Goal: Task Accomplishment & Management: Manage account settings

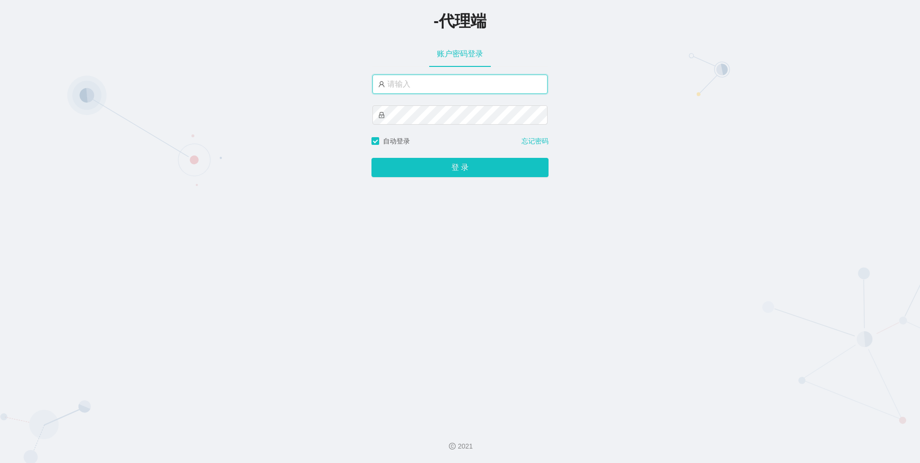
click at [437, 85] on input "text" at bounding box center [460, 84] width 175 height 19
click at [437, 76] on input "text" at bounding box center [460, 84] width 175 height 19
click at [433, 84] on input "text" at bounding box center [460, 84] width 175 height 19
type input "asan888"
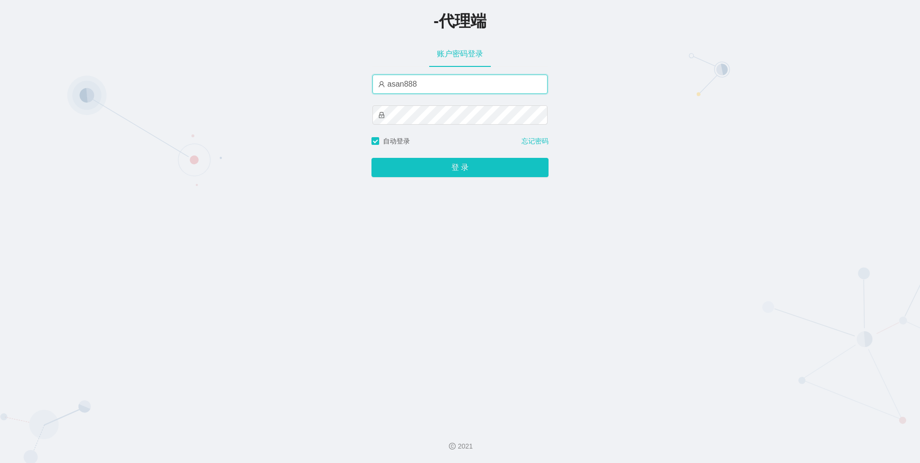
click at [419, 84] on input "asan888" at bounding box center [460, 84] width 175 height 19
click at [428, 82] on input "text" at bounding box center [460, 84] width 175 height 19
type input "金辉"
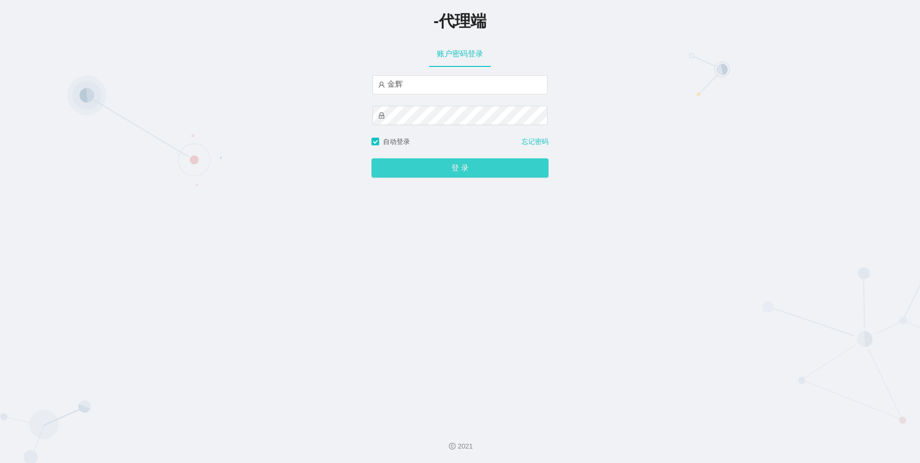
click at [458, 168] on button "登 录" at bounding box center [460, 167] width 177 height 19
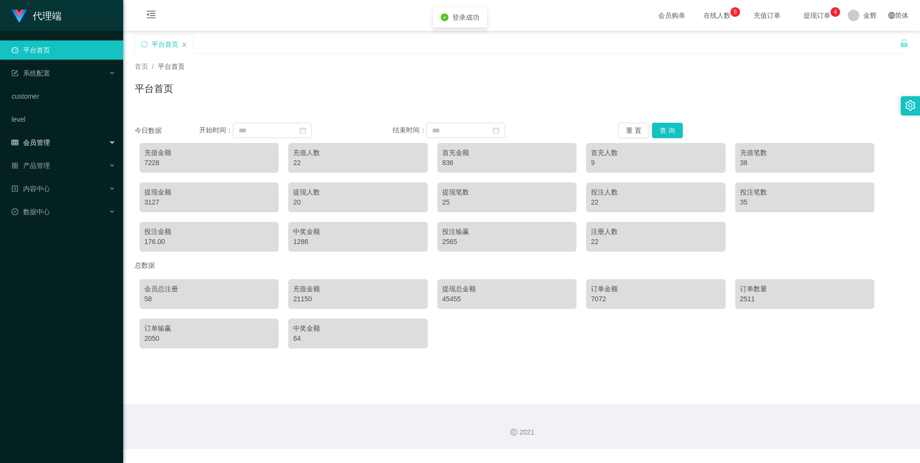
click at [39, 140] on span "会员管理" at bounding box center [31, 143] width 39 height 8
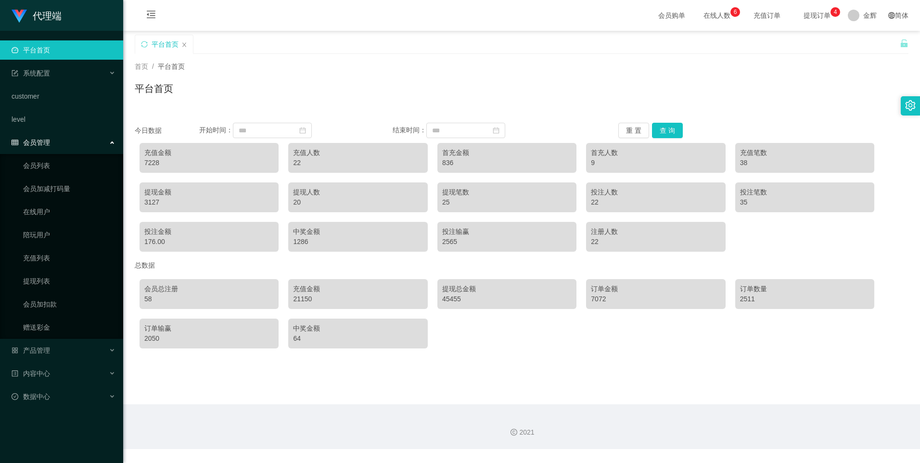
click at [220, 87] on div "平台首页" at bounding box center [522, 92] width 774 height 22
click at [47, 353] on span "产品管理" at bounding box center [31, 351] width 39 height 8
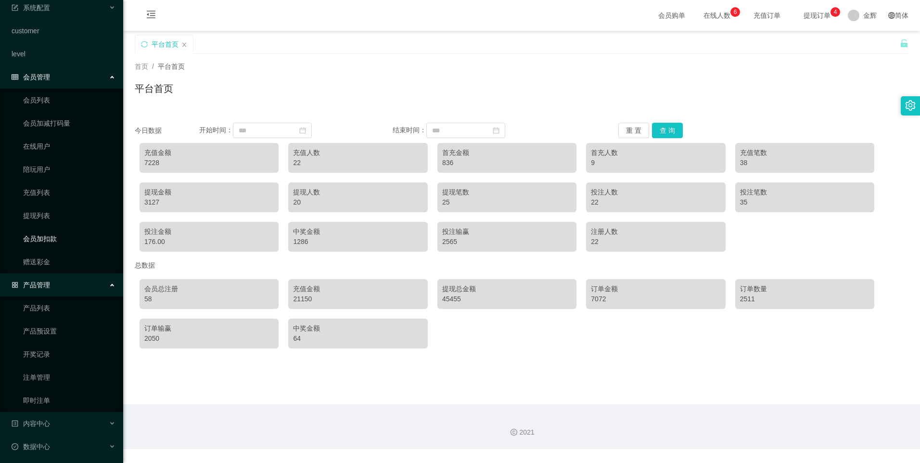
scroll to position [68, 0]
click at [46, 330] on link "产品预设置" at bounding box center [69, 328] width 92 height 19
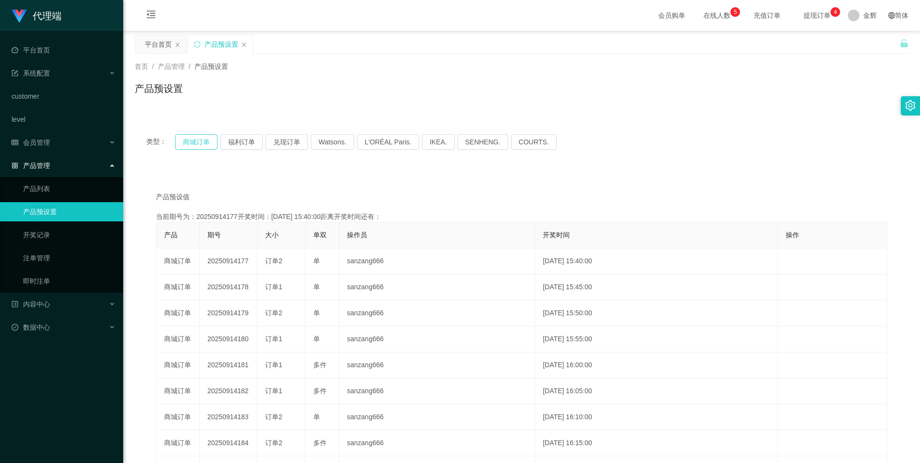
click at [205, 140] on button "商城订单" at bounding box center [196, 141] width 42 height 15
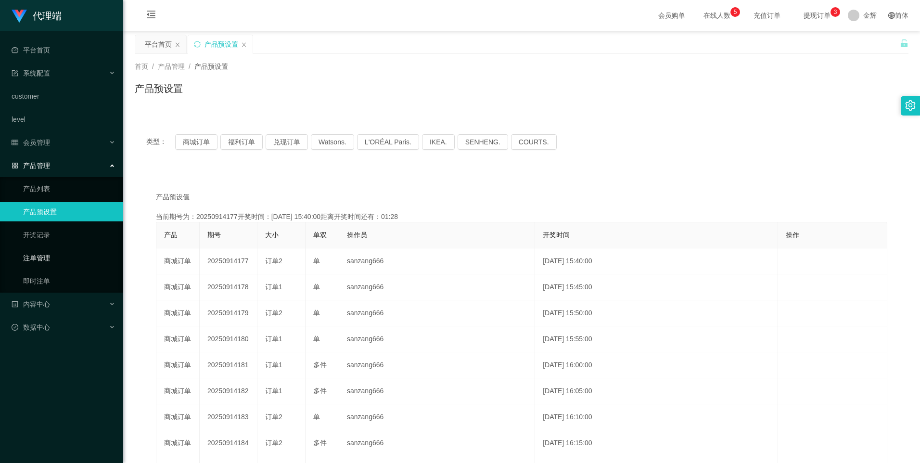
click at [40, 258] on link "注单管理" at bounding box center [69, 257] width 92 height 19
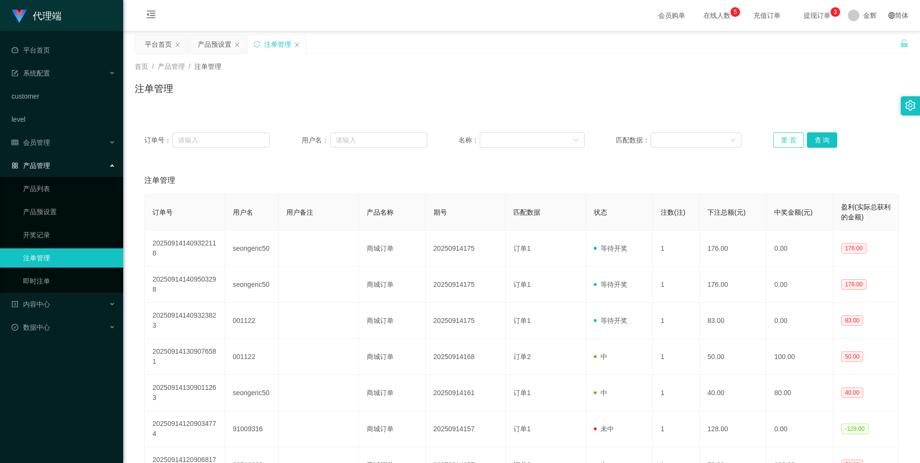
click at [788, 140] on button "重 置" at bounding box center [789, 139] width 31 height 15
click at [783, 137] on button "重 置" at bounding box center [789, 139] width 31 height 15
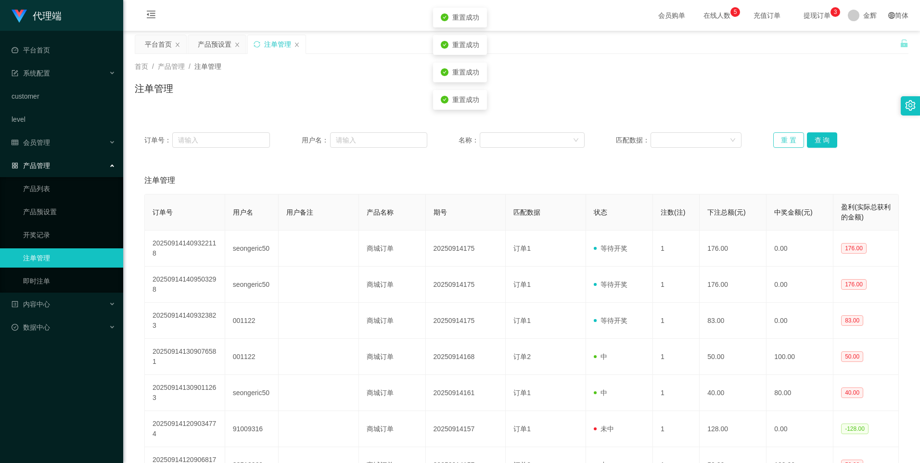
click at [783, 137] on button "重 置" at bounding box center [789, 139] width 31 height 15
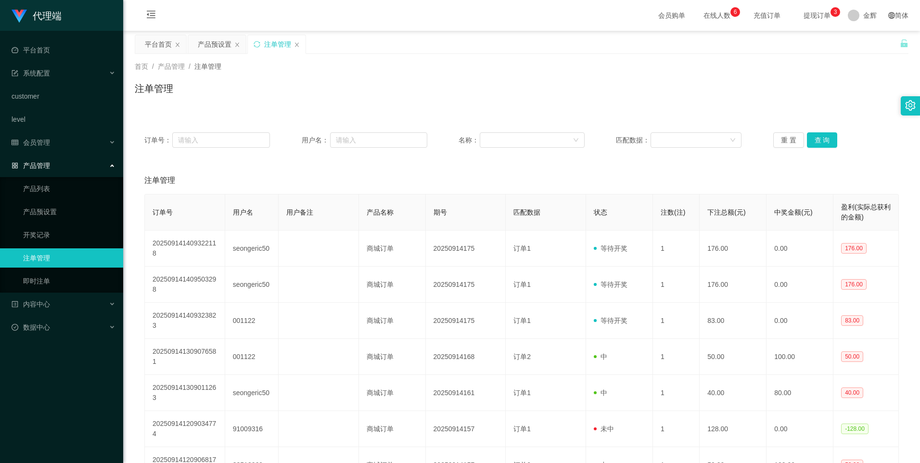
click at [776, 131] on div "订单号： 用户名： 名称： 匹配数据： 重 置 查 询" at bounding box center [522, 140] width 774 height 35
drag, startPoint x: 776, startPoint y: 131, endPoint x: 781, endPoint y: 139, distance: 9.1
click at [781, 139] on button "重 置" at bounding box center [789, 139] width 31 height 15
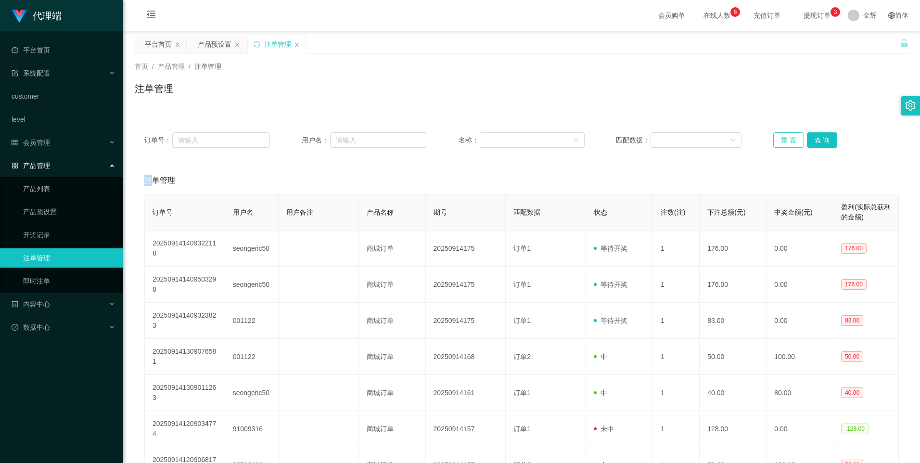
click at [781, 139] on button "重 置" at bounding box center [789, 139] width 31 height 15
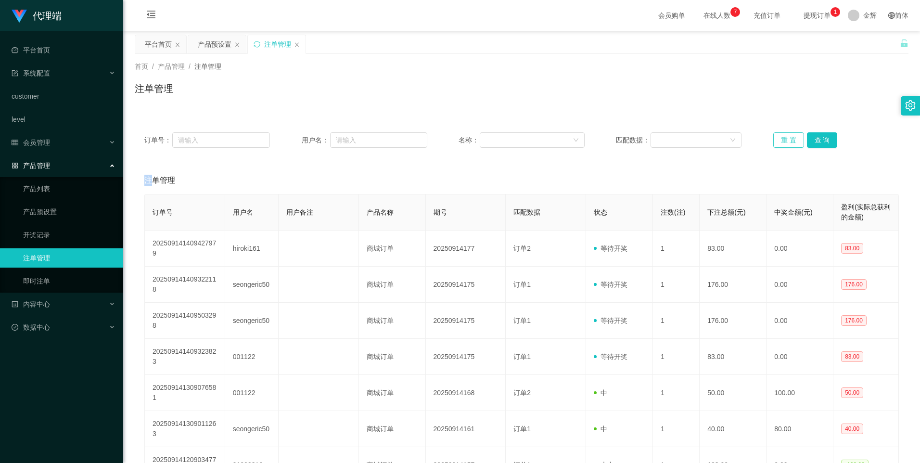
click at [782, 140] on button "重 置" at bounding box center [789, 139] width 31 height 15
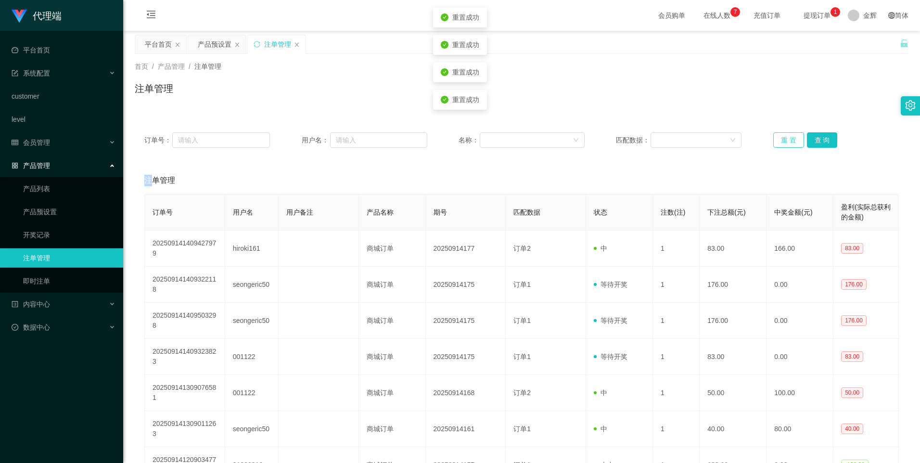
click at [782, 140] on button "重 置" at bounding box center [789, 139] width 31 height 15
click at [84, 210] on link "产品预设置" at bounding box center [69, 211] width 92 height 19
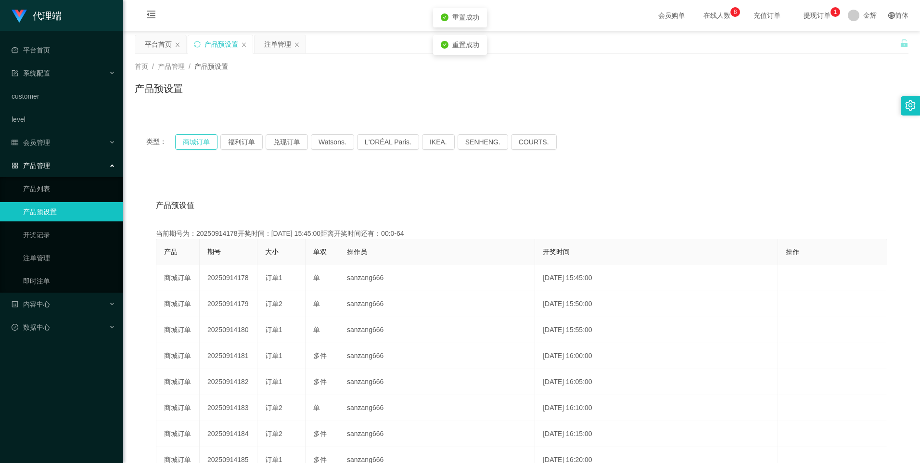
click at [201, 143] on button "商城订单" at bounding box center [196, 141] width 42 height 15
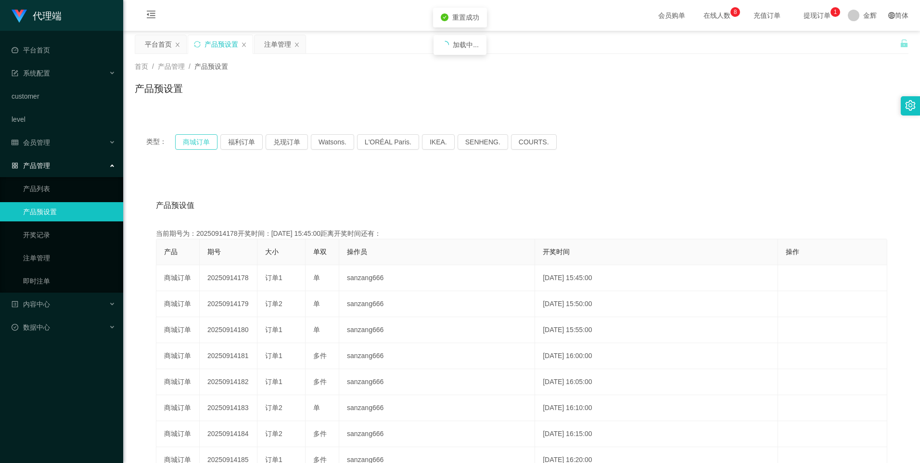
click at [201, 143] on button "商城订单" at bounding box center [196, 141] width 42 height 15
click at [39, 258] on link "注单管理" at bounding box center [69, 257] width 92 height 19
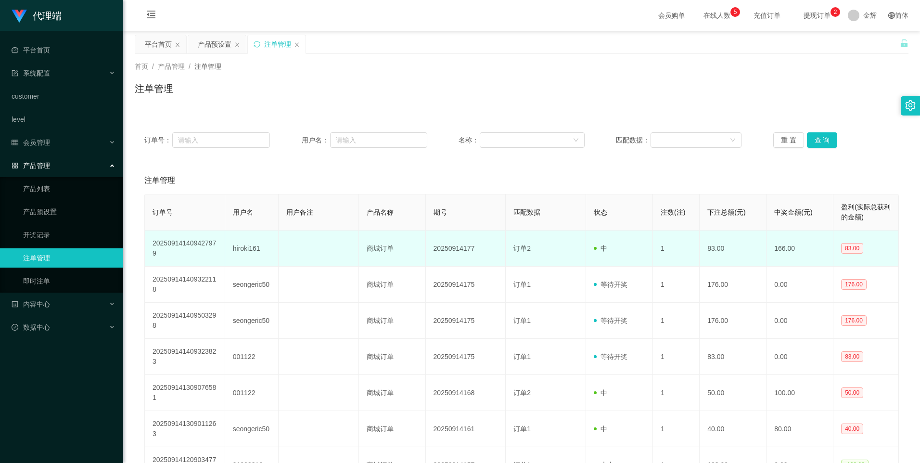
click at [253, 246] on td "hiroki161" at bounding box center [251, 249] width 53 height 36
copy td "hiroki161"
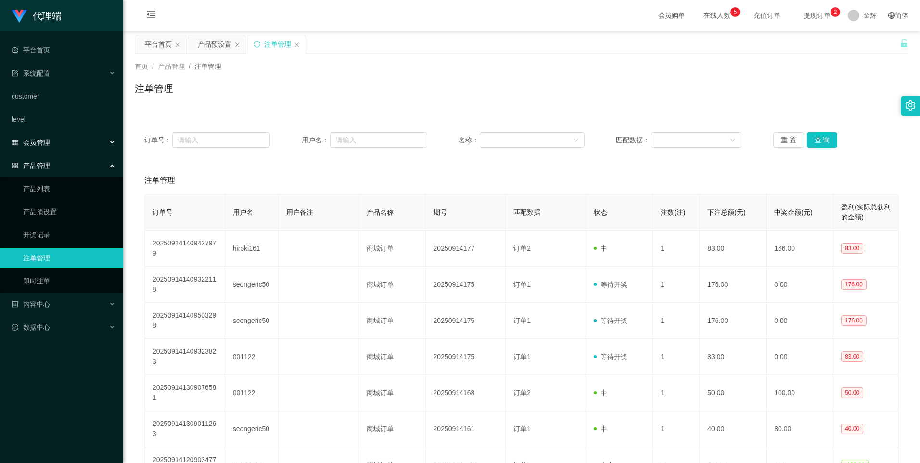
click at [50, 140] on div "会员管理" at bounding box center [61, 142] width 123 height 19
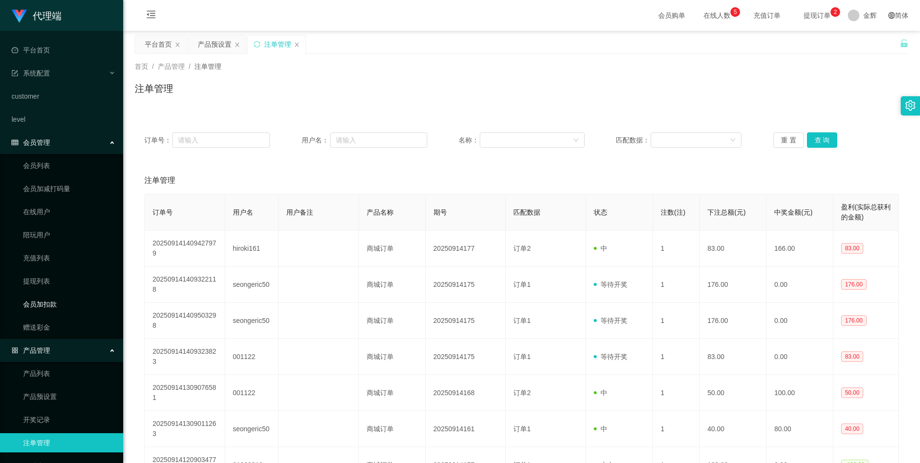
click at [44, 306] on link "会员加扣款" at bounding box center [69, 304] width 92 height 19
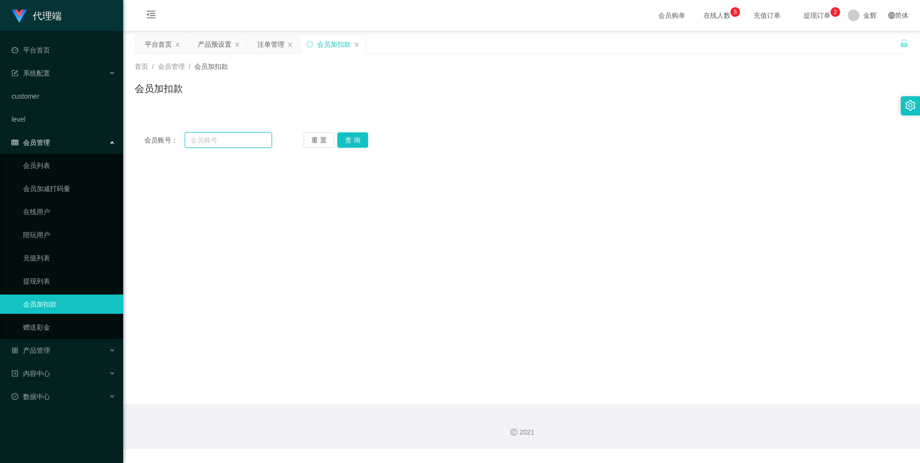
click at [213, 142] on input "text" at bounding box center [228, 139] width 87 height 15
click at [54, 347] on div "产品管理" at bounding box center [61, 350] width 123 height 19
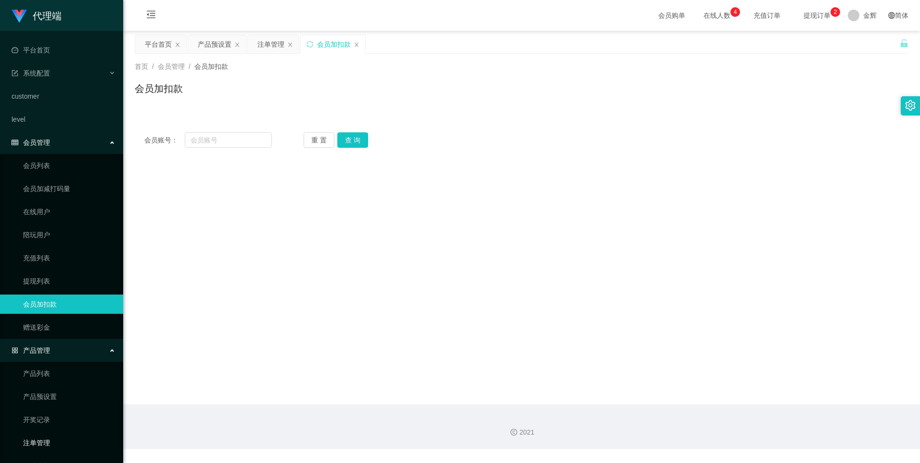
click at [42, 437] on link "注单管理" at bounding box center [69, 442] width 92 height 19
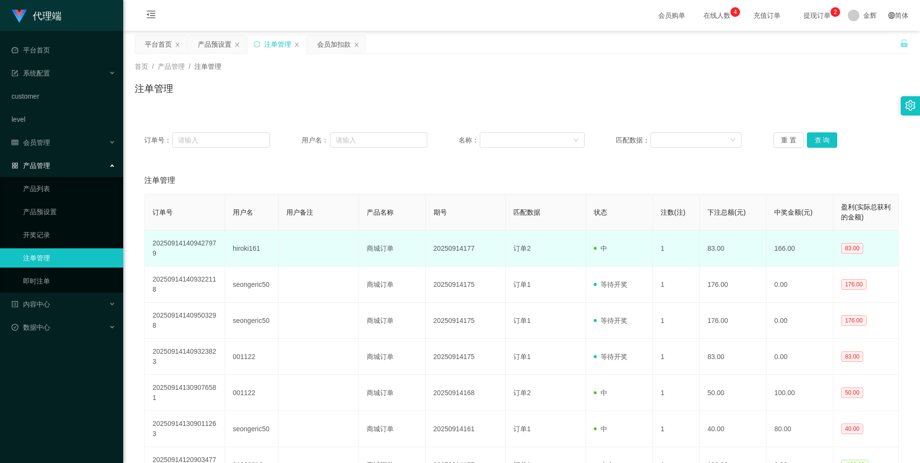
click at [253, 248] on td "hiroki161" at bounding box center [251, 249] width 53 height 36
copy td "hiroki161"
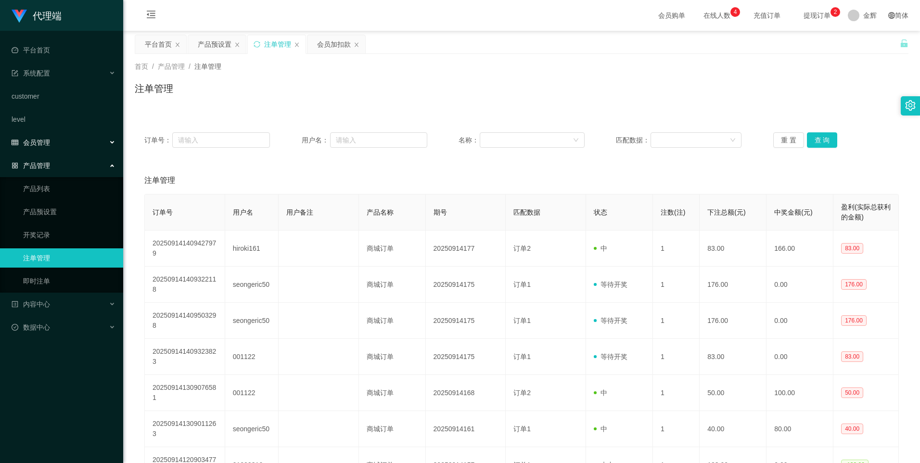
click at [85, 141] on div "会员管理" at bounding box center [61, 142] width 123 height 19
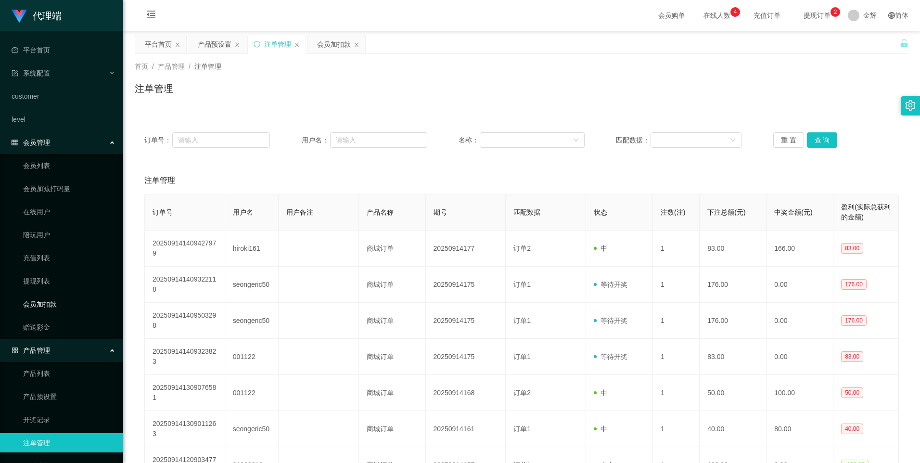
click at [62, 305] on link "会员加扣款" at bounding box center [69, 304] width 92 height 19
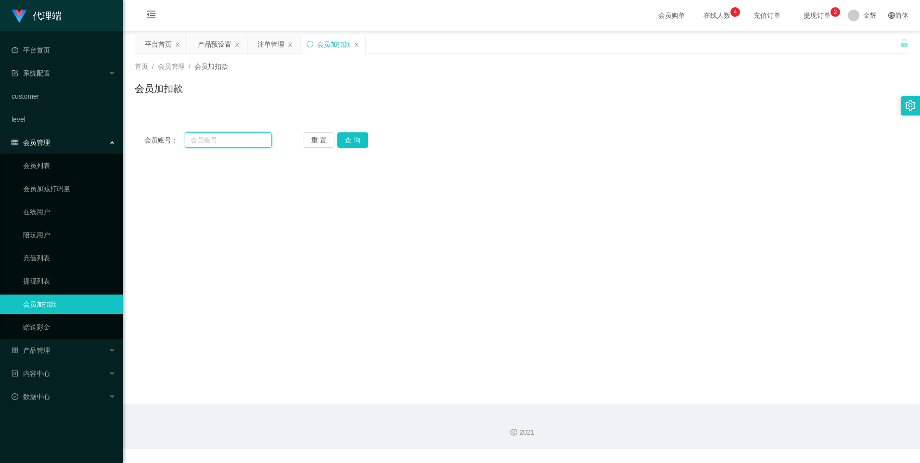
click at [241, 135] on input "text" at bounding box center [228, 139] width 87 height 15
click at [253, 141] on input "text" at bounding box center [228, 139] width 87 height 15
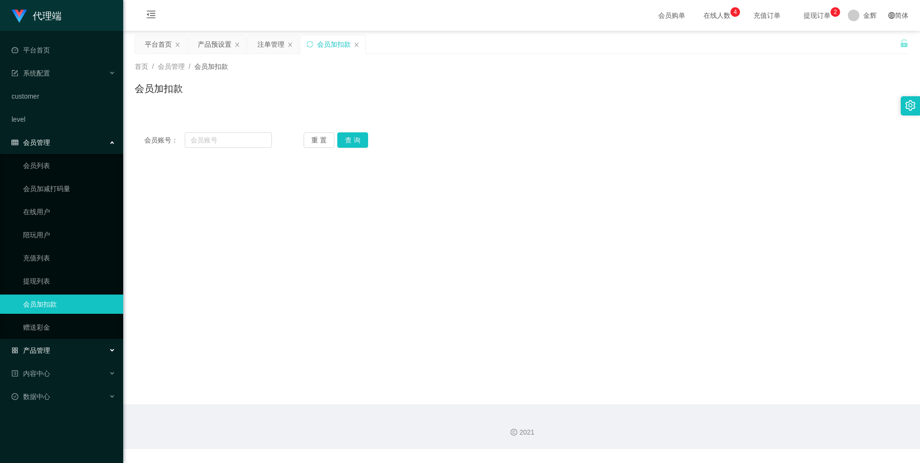
click at [35, 348] on span "产品管理" at bounding box center [31, 351] width 39 height 8
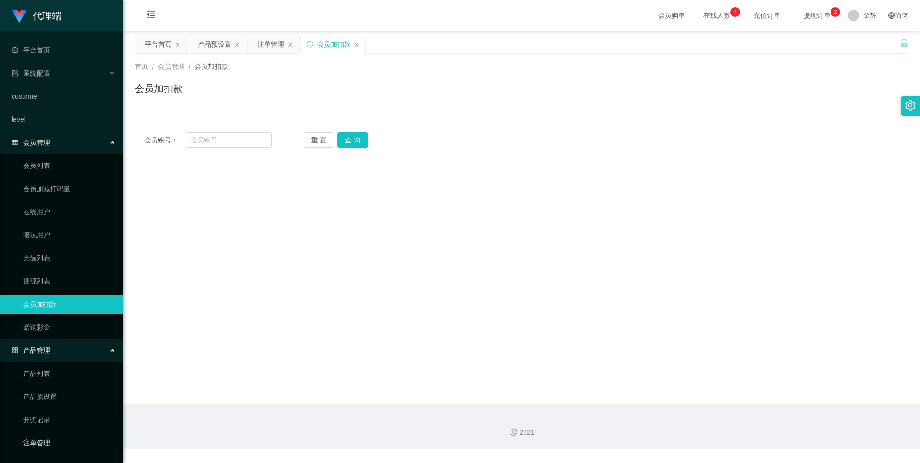
click at [45, 440] on link "注单管理" at bounding box center [69, 442] width 92 height 19
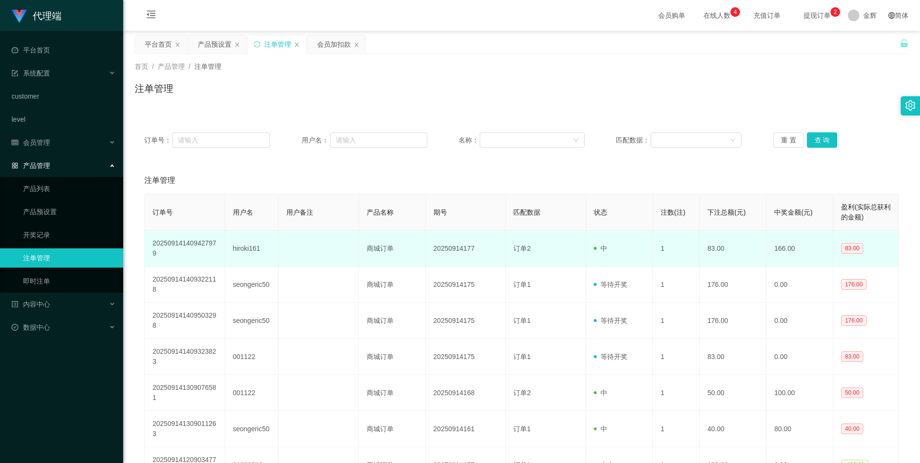
click at [265, 247] on td "hiroki161" at bounding box center [251, 249] width 53 height 36
drag, startPoint x: 262, startPoint y: 250, endPoint x: 229, endPoint y: 247, distance: 33.3
click at [229, 247] on td "hiroki161" at bounding box center [251, 249] width 53 height 36
copy td "hiroki161"
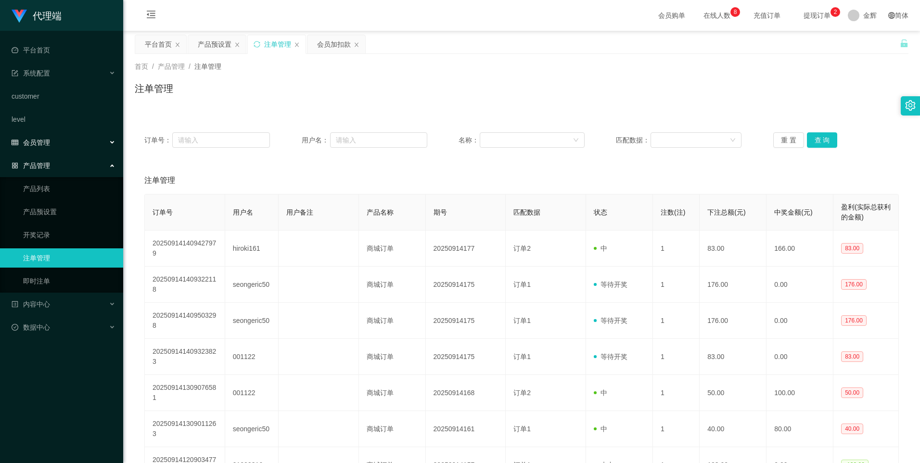
click at [51, 137] on div "会员管理" at bounding box center [61, 142] width 123 height 19
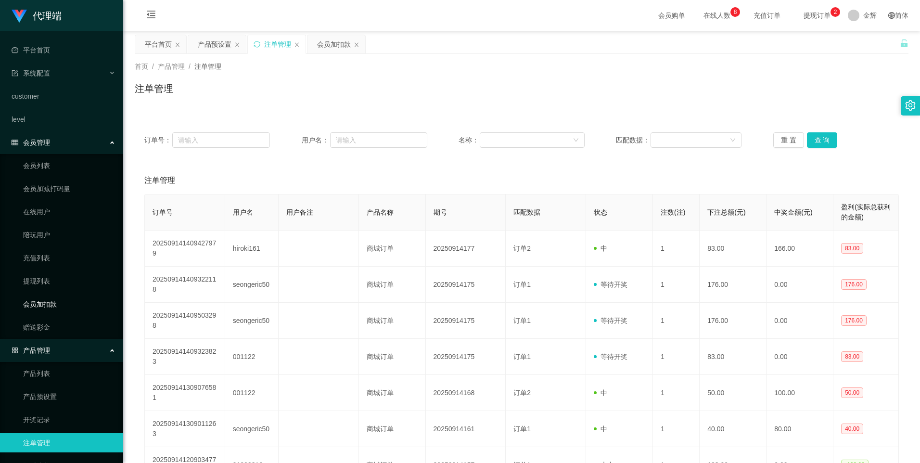
click at [40, 303] on link "会员加扣款" at bounding box center [69, 304] width 92 height 19
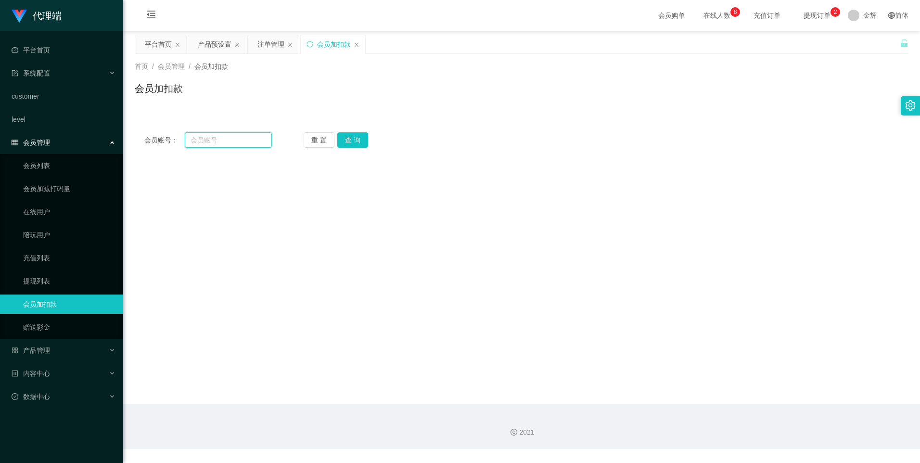
click at [228, 137] on input "text" at bounding box center [228, 139] width 87 height 15
click at [258, 142] on input "text" at bounding box center [228, 139] width 87 height 15
click at [258, 141] on input "text" at bounding box center [228, 139] width 87 height 15
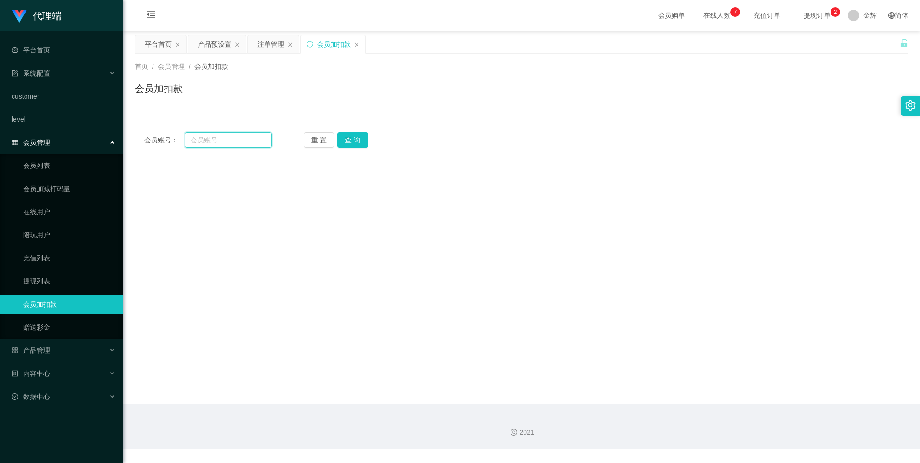
click at [258, 141] on input "text" at bounding box center [228, 139] width 87 height 15
click at [255, 142] on input "text" at bounding box center [228, 139] width 87 height 15
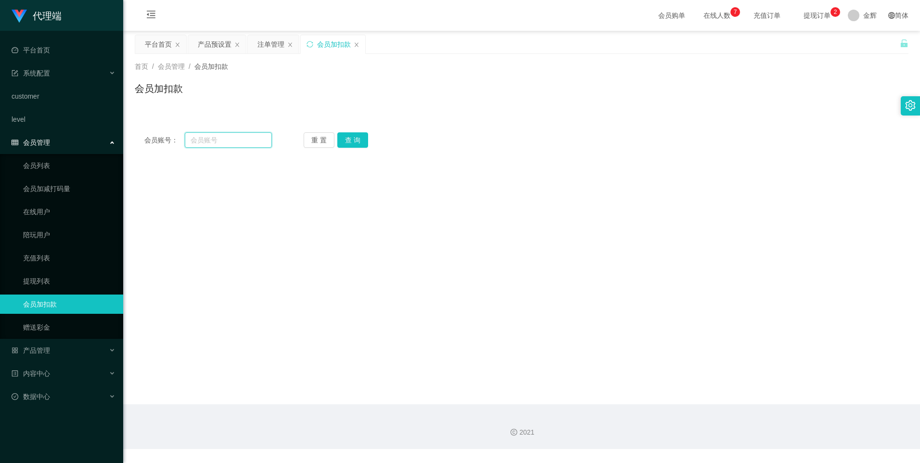
click at [255, 142] on input "text" at bounding box center [228, 139] width 87 height 15
paste input "1"
click at [255, 142] on input "text" at bounding box center [228, 139] width 87 height 15
type input "1"
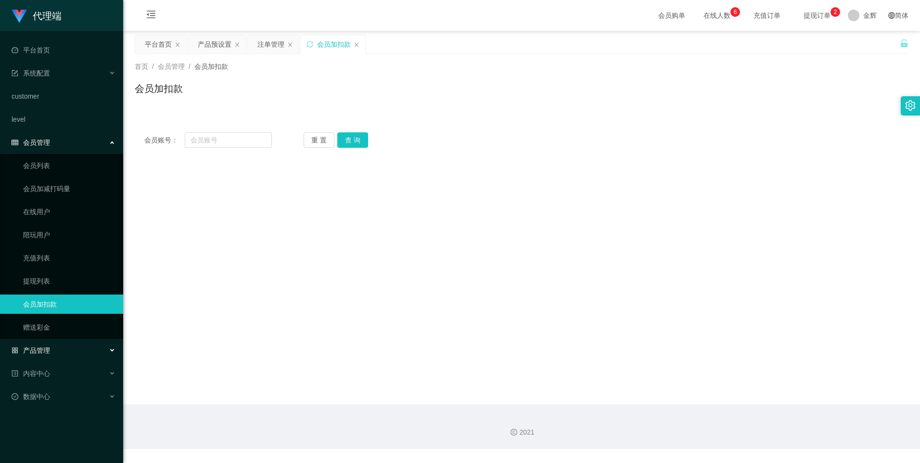
click at [42, 343] on div "产品管理" at bounding box center [61, 350] width 123 height 19
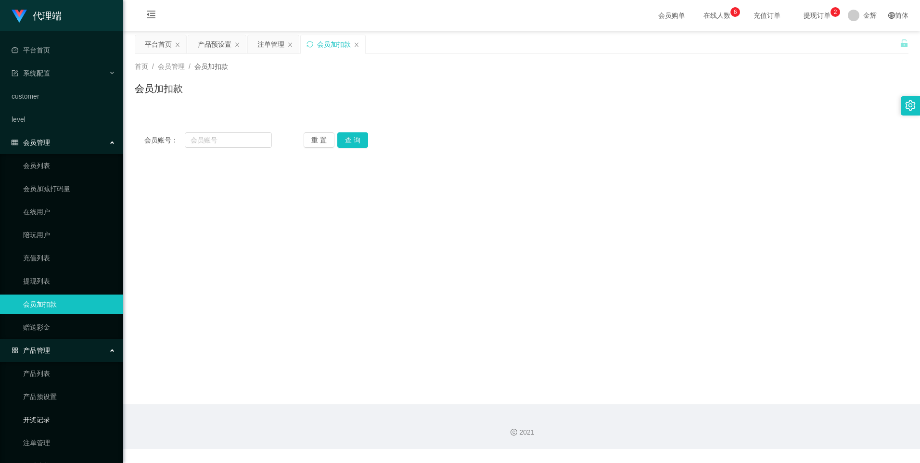
scroll to position [68, 0]
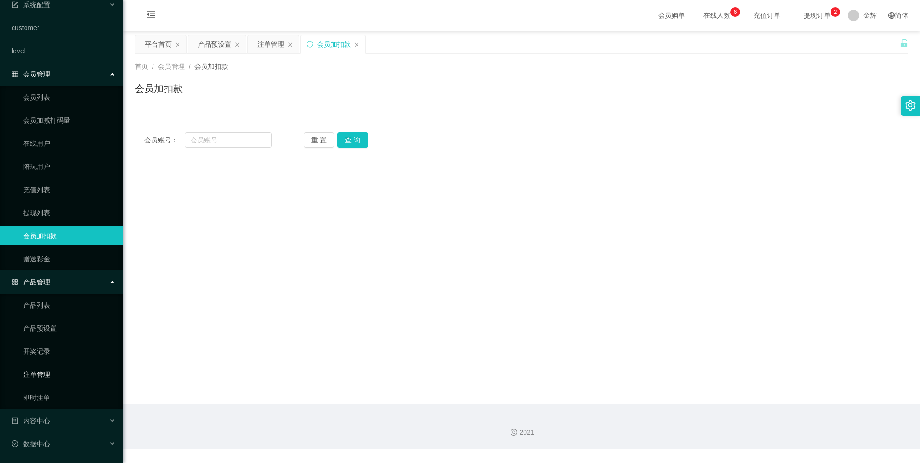
click at [41, 378] on link "注单管理" at bounding box center [69, 374] width 92 height 19
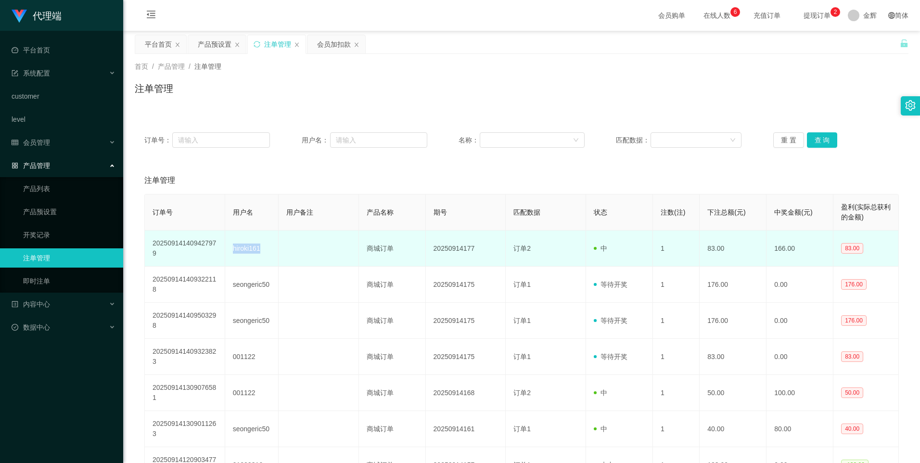
drag, startPoint x: 232, startPoint y: 247, endPoint x: 278, endPoint y: 245, distance: 46.3
click at [278, 245] on tr "202509141409427979 hiroki161 商城订单 20250914177 订单2 中 1 83.00 166.00 83.00" at bounding box center [522, 249] width 754 height 36
copy td "hiroki161"
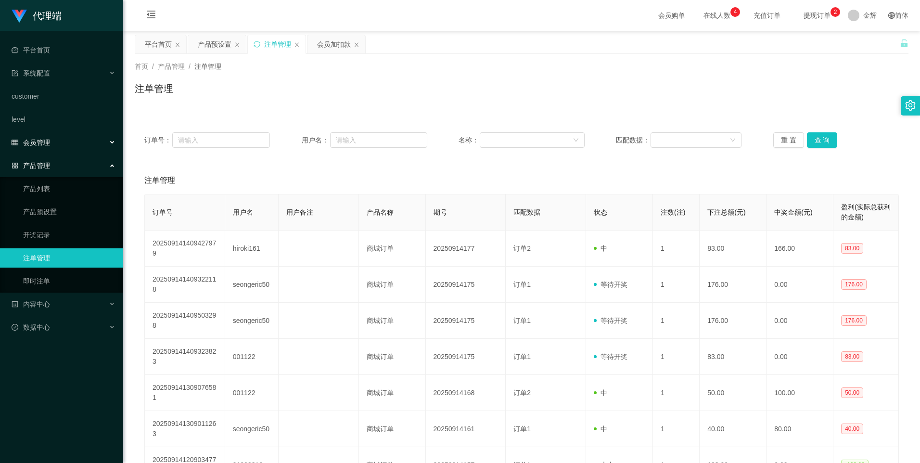
click at [46, 136] on div "会员管理" at bounding box center [61, 142] width 123 height 19
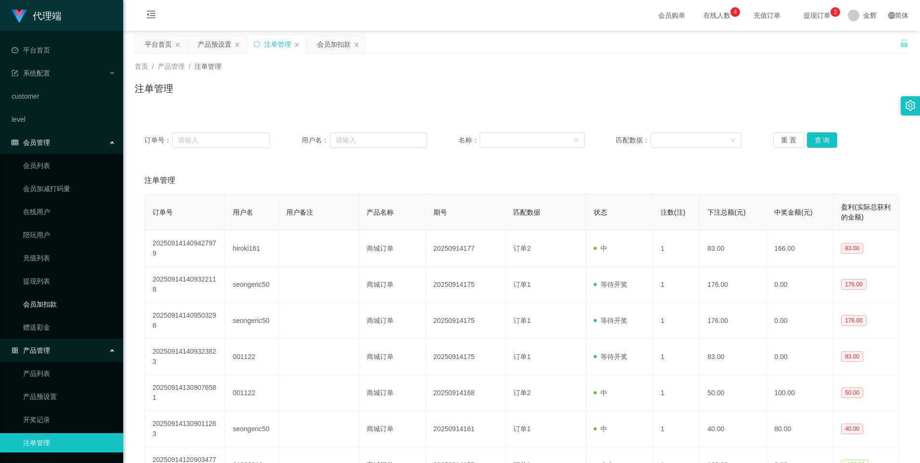
click at [51, 307] on link "会员加扣款" at bounding box center [69, 304] width 92 height 19
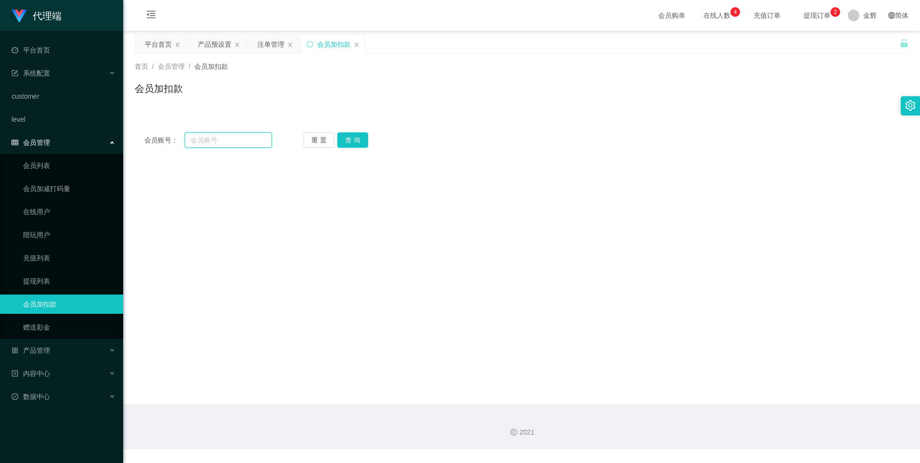
click at [233, 144] on input "text" at bounding box center [228, 139] width 87 height 15
click at [64, 141] on div "会员管理" at bounding box center [61, 142] width 123 height 19
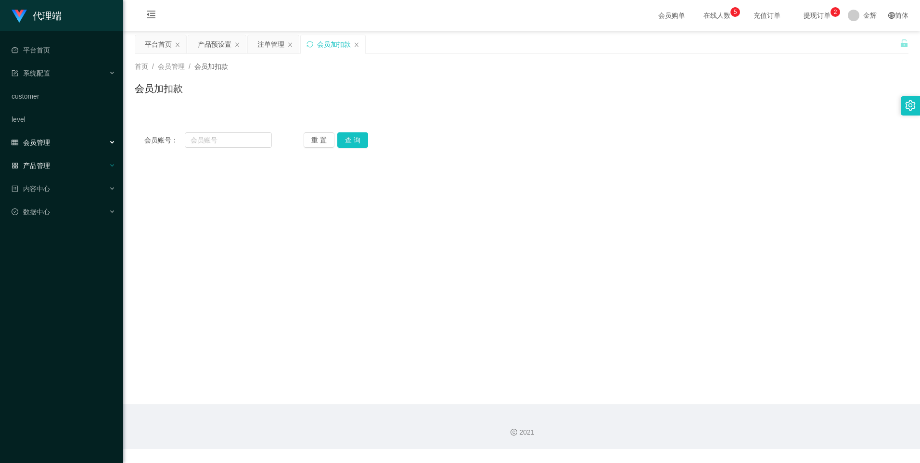
click at [54, 175] on div "产品管理" at bounding box center [61, 165] width 123 height 19
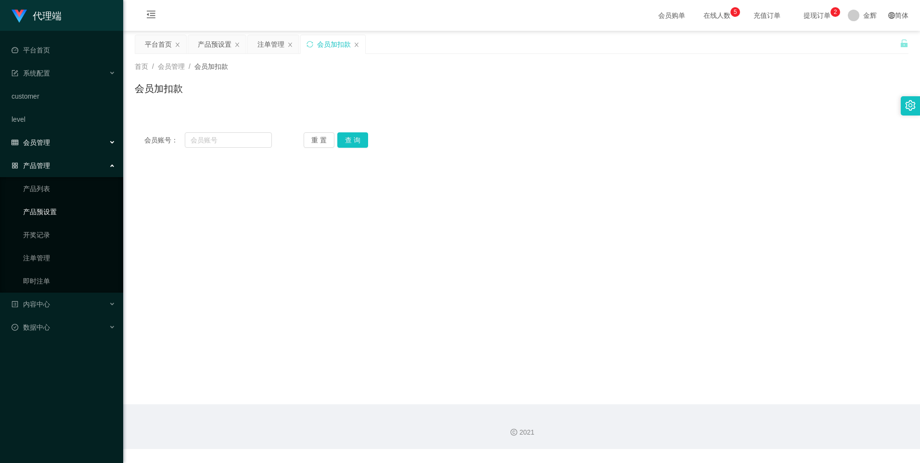
click at [50, 218] on link "产品预设置" at bounding box center [69, 211] width 92 height 19
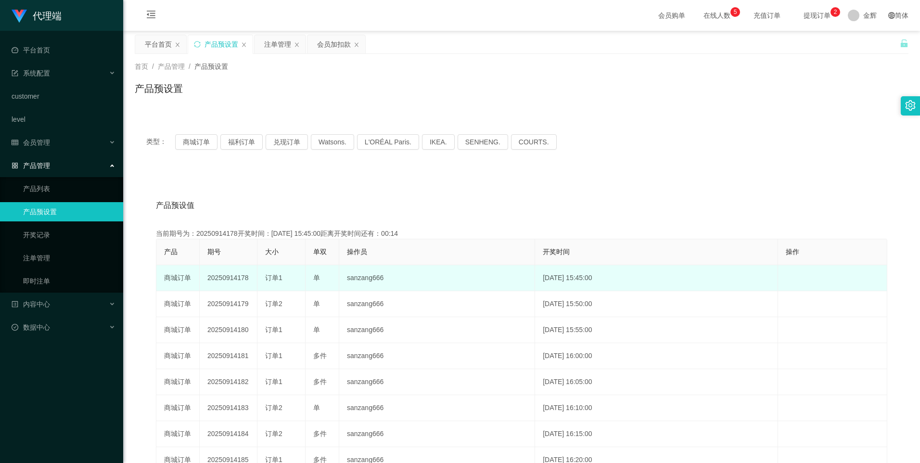
click at [229, 284] on td "20250914178" at bounding box center [229, 278] width 58 height 26
click at [229, 280] on td "20250914178" at bounding box center [229, 278] width 58 height 26
copy td "20250914178"
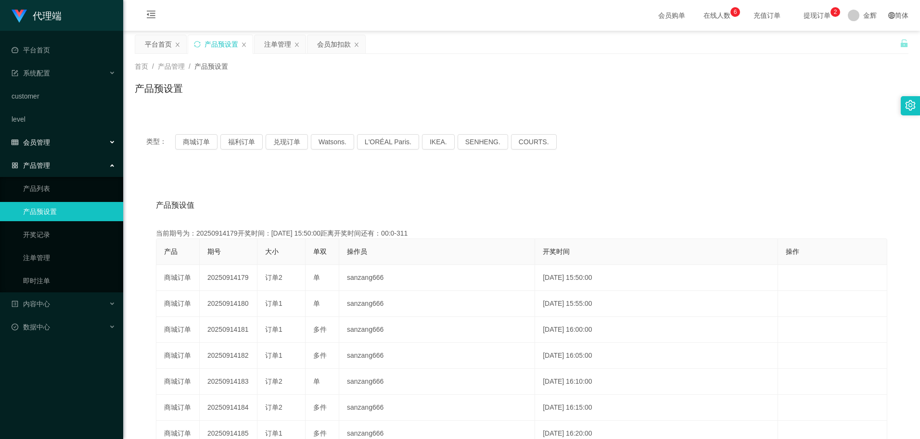
click at [62, 146] on div "会员管理" at bounding box center [61, 142] width 123 height 19
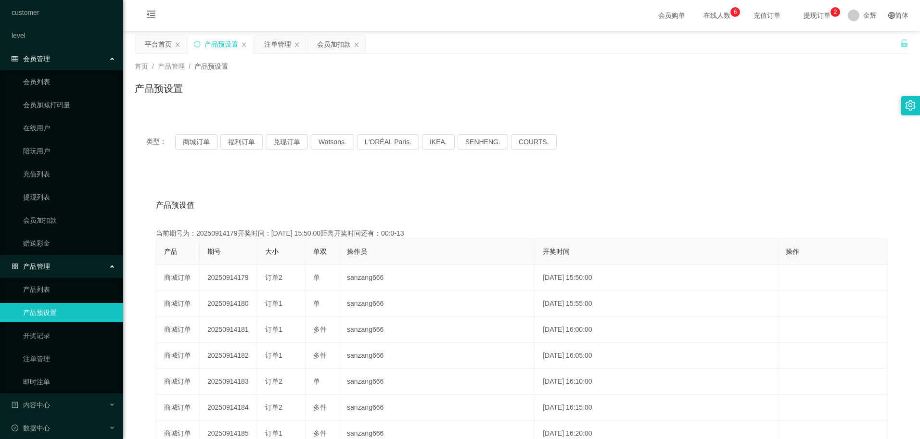
scroll to position [92, 0]
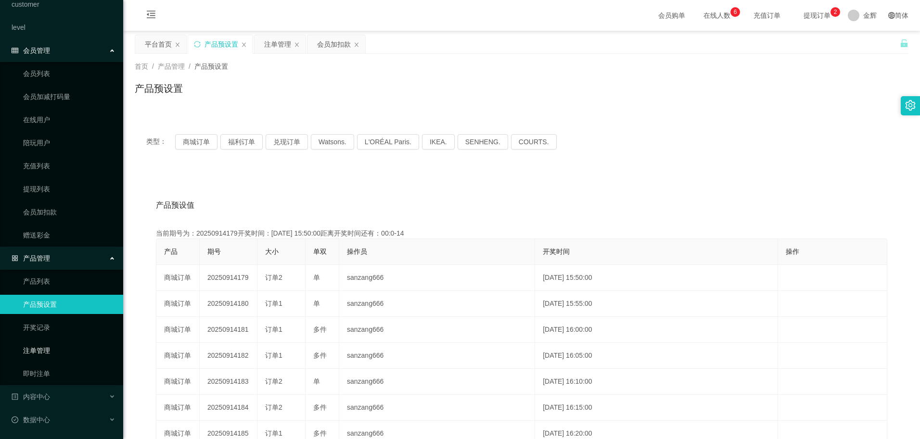
click at [43, 349] on link "注单管理" at bounding box center [69, 350] width 92 height 19
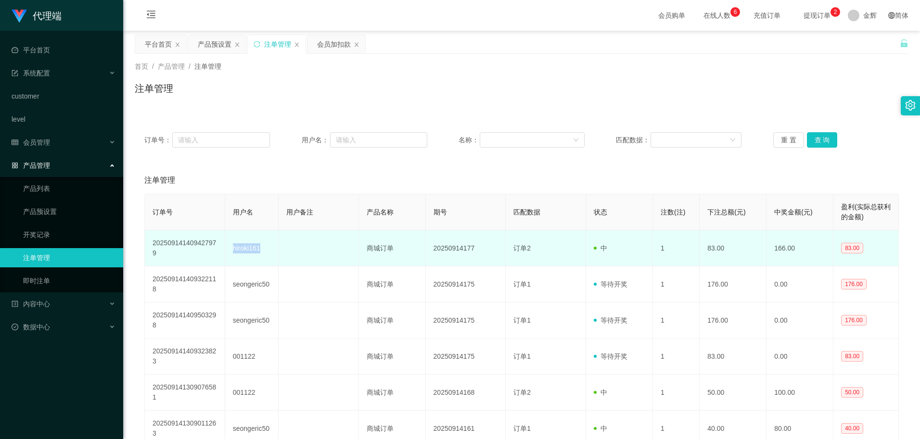
drag, startPoint x: 262, startPoint y: 249, endPoint x: 227, endPoint y: 245, distance: 35.3
click at [227, 245] on td "hiroki161" at bounding box center [251, 249] width 53 height 36
copy td "hiroki161"
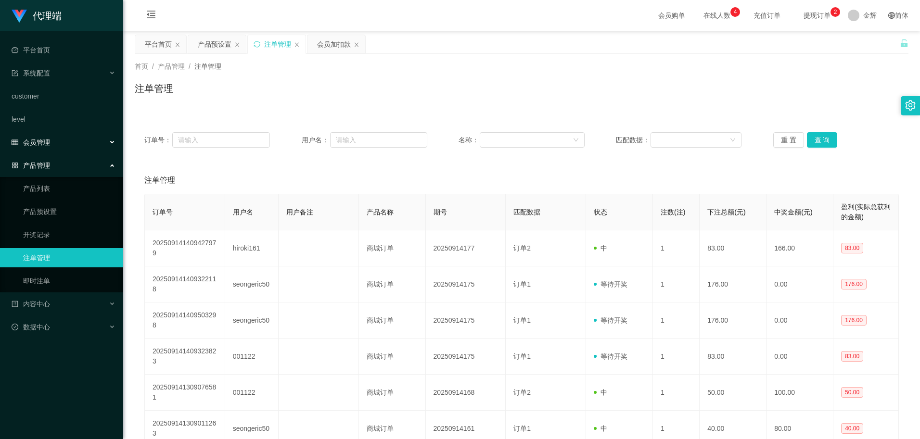
click at [64, 140] on div "会员管理" at bounding box center [61, 142] width 123 height 19
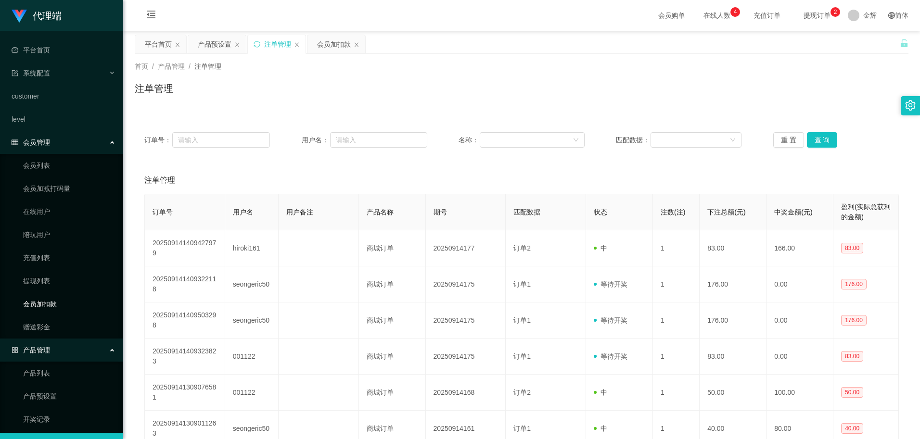
click at [43, 298] on link "会员加扣款" at bounding box center [69, 304] width 92 height 19
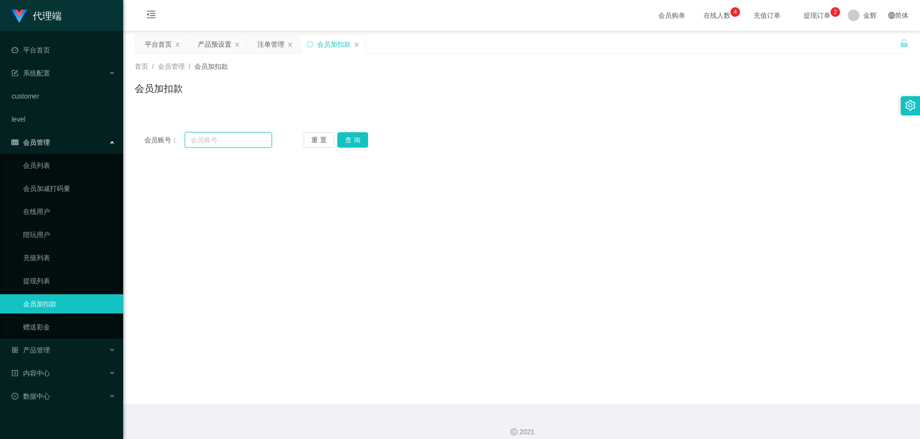
click at [238, 142] on input "text" at bounding box center [228, 139] width 87 height 15
paste input "hiroki161"
type input "hiroki161"
click at [357, 141] on button "查 询" at bounding box center [352, 139] width 31 height 15
